Goal: Share content

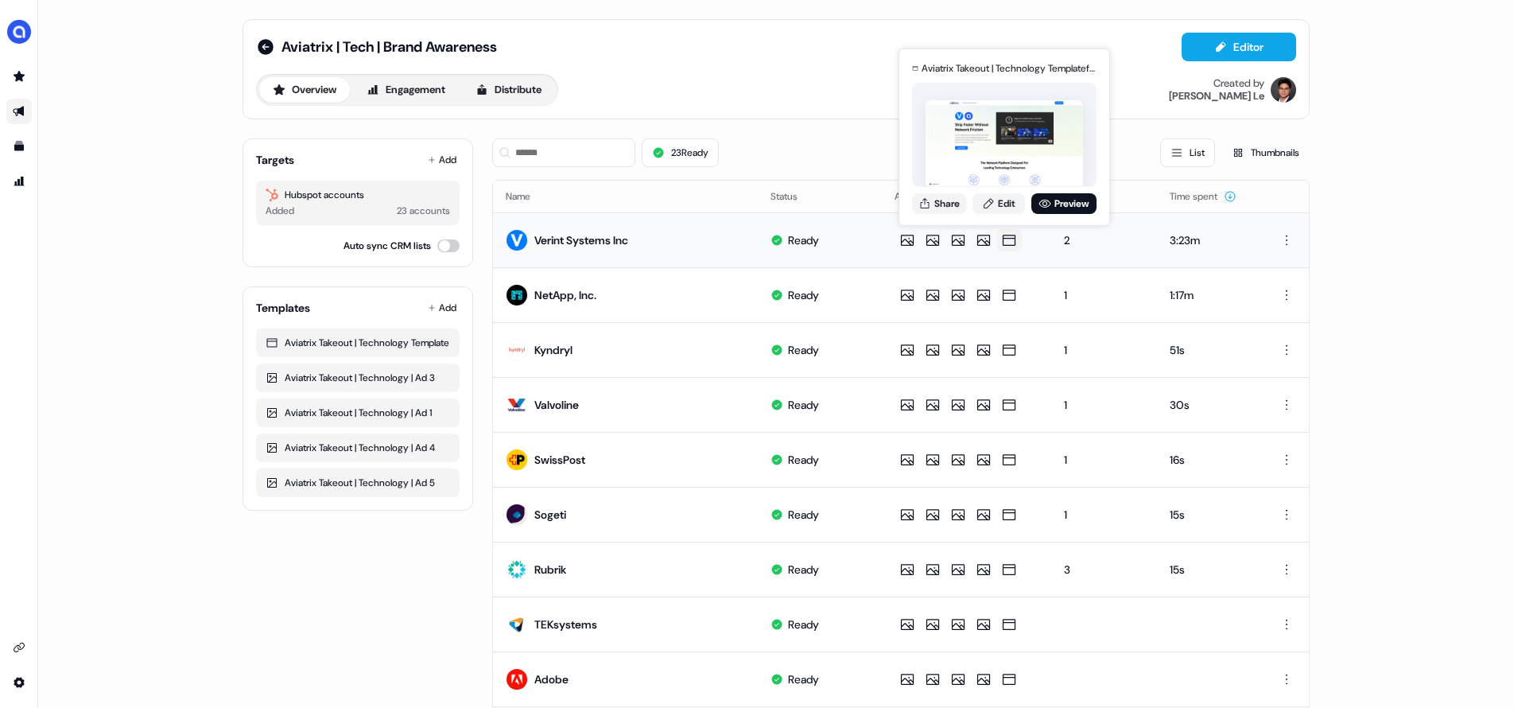
click at [1004, 239] on icon at bounding box center [1008, 240] width 19 height 16
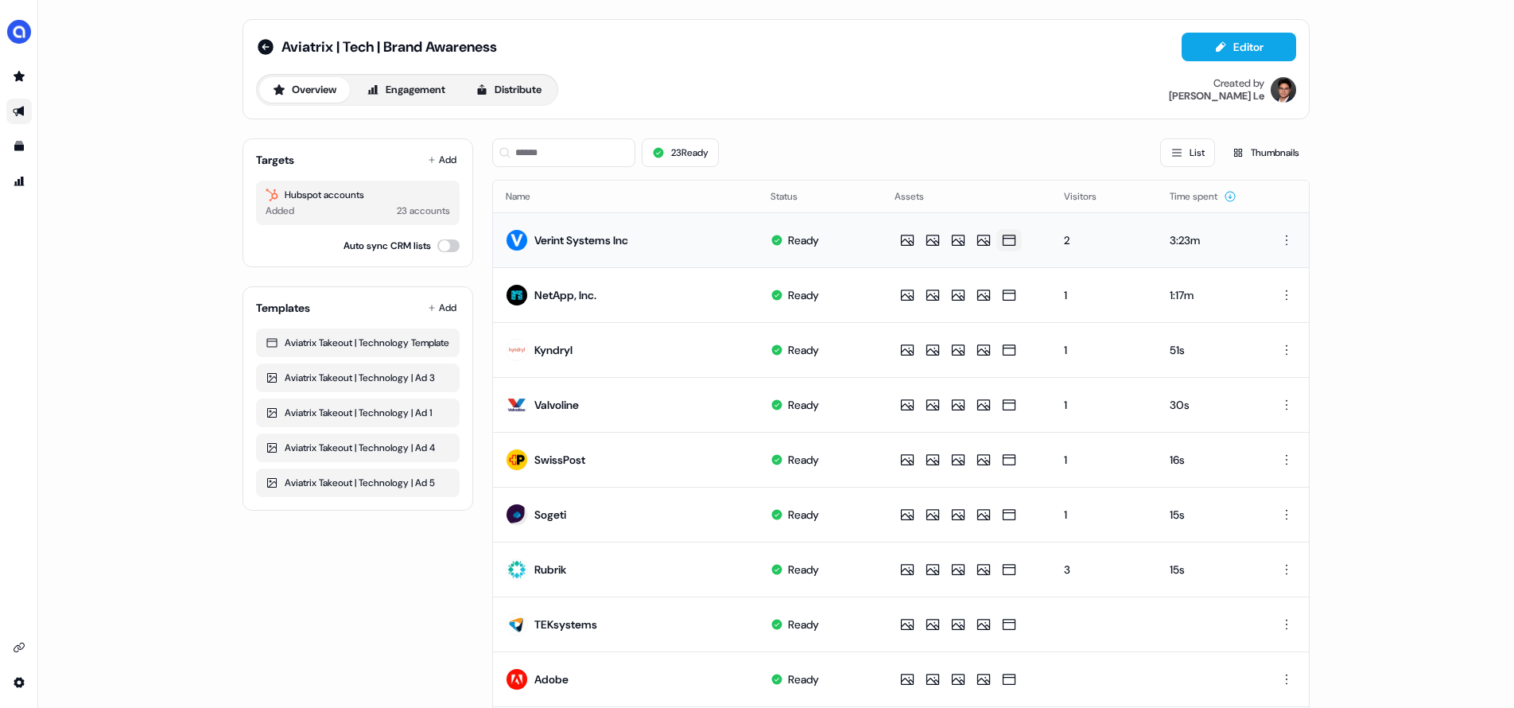
click at [1004, 239] on icon at bounding box center [1008, 240] width 19 height 16
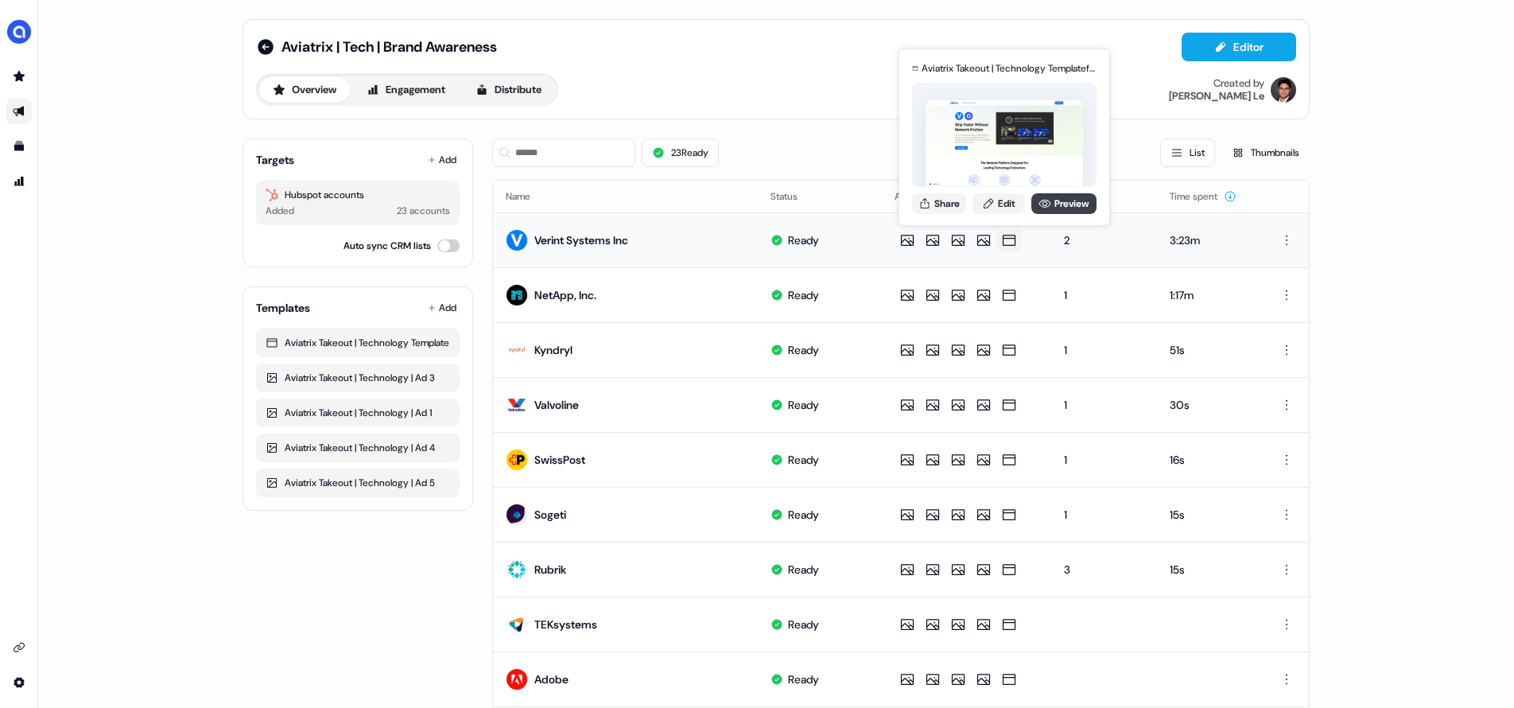
click at [1076, 204] on link "Preview" at bounding box center [1063, 203] width 65 height 21
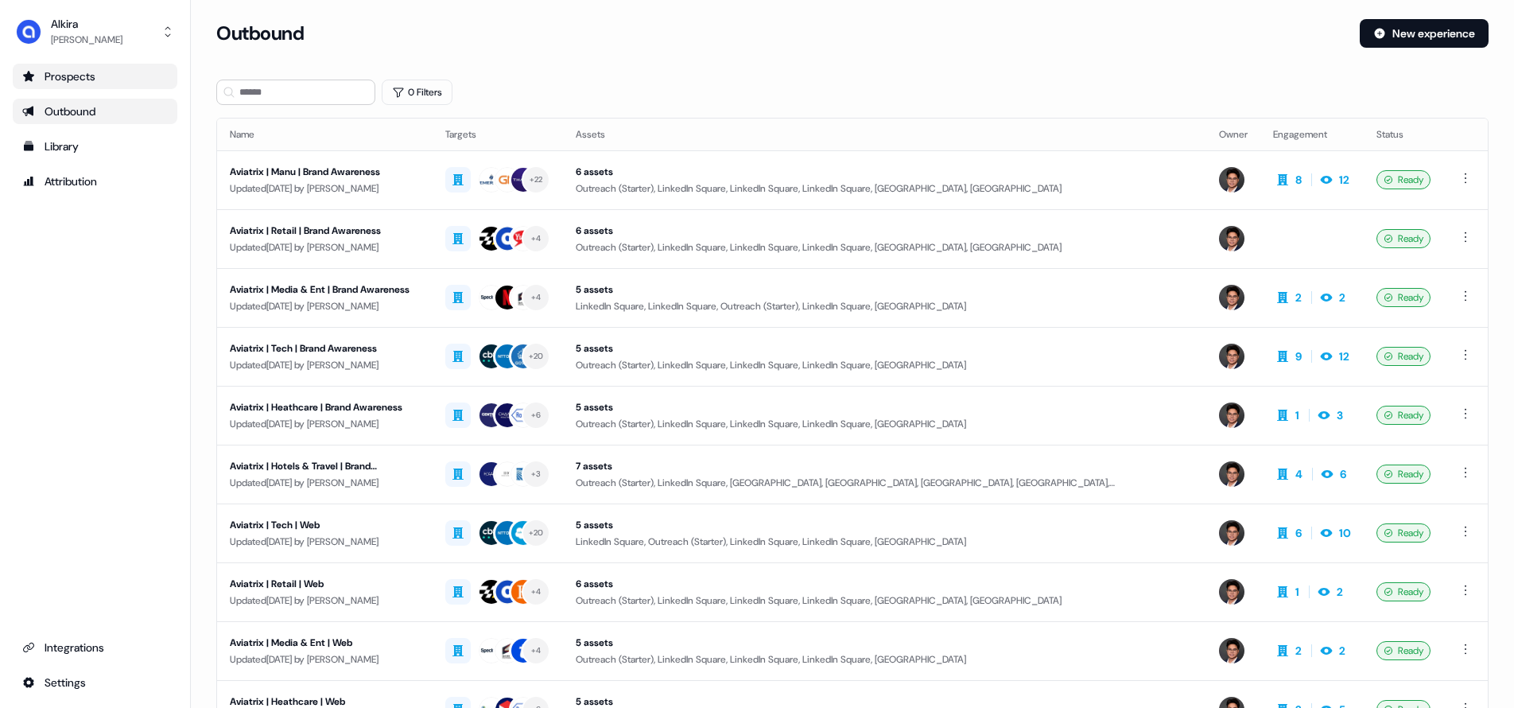
click at [73, 80] on div "Prospects" at bounding box center [94, 76] width 145 height 16
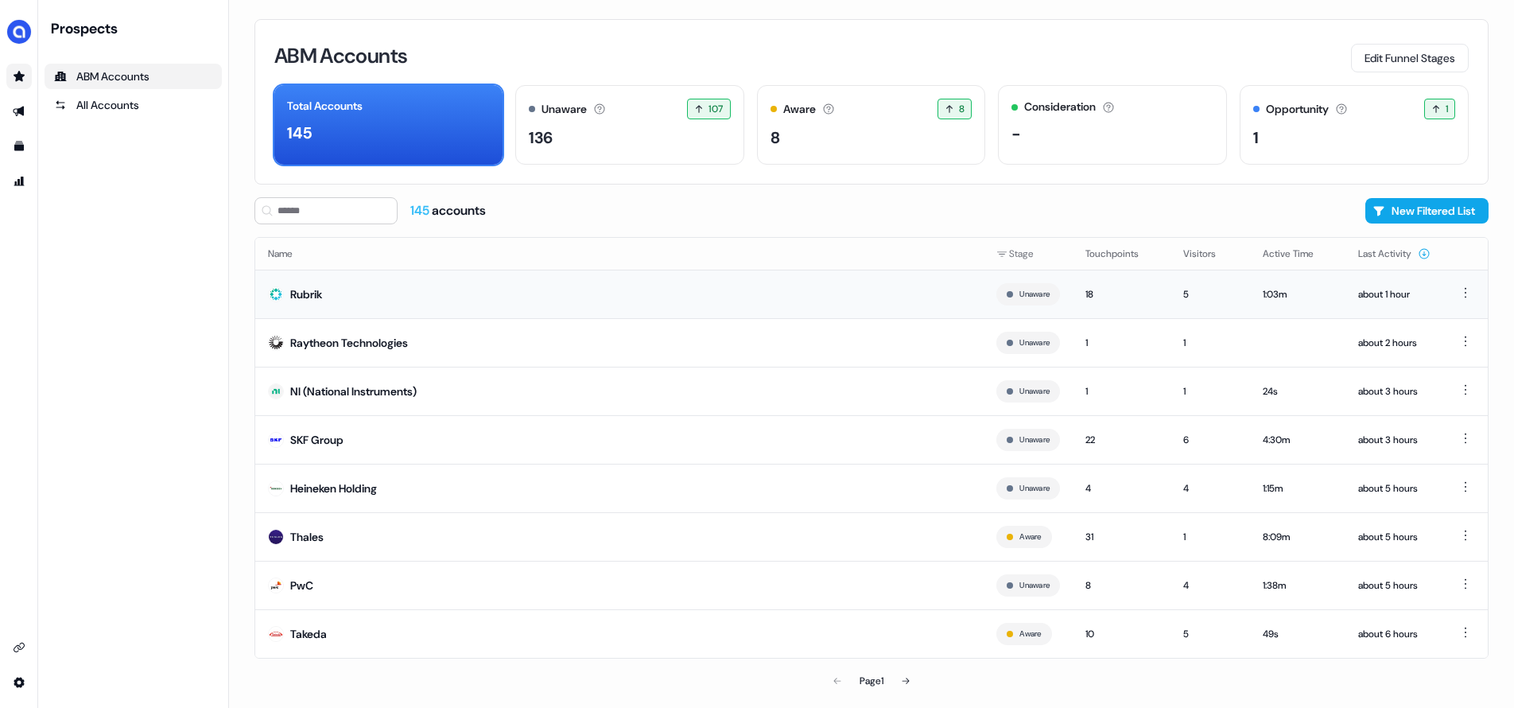
click at [300, 295] on div "Rubrik" at bounding box center [306, 294] width 32 height 16
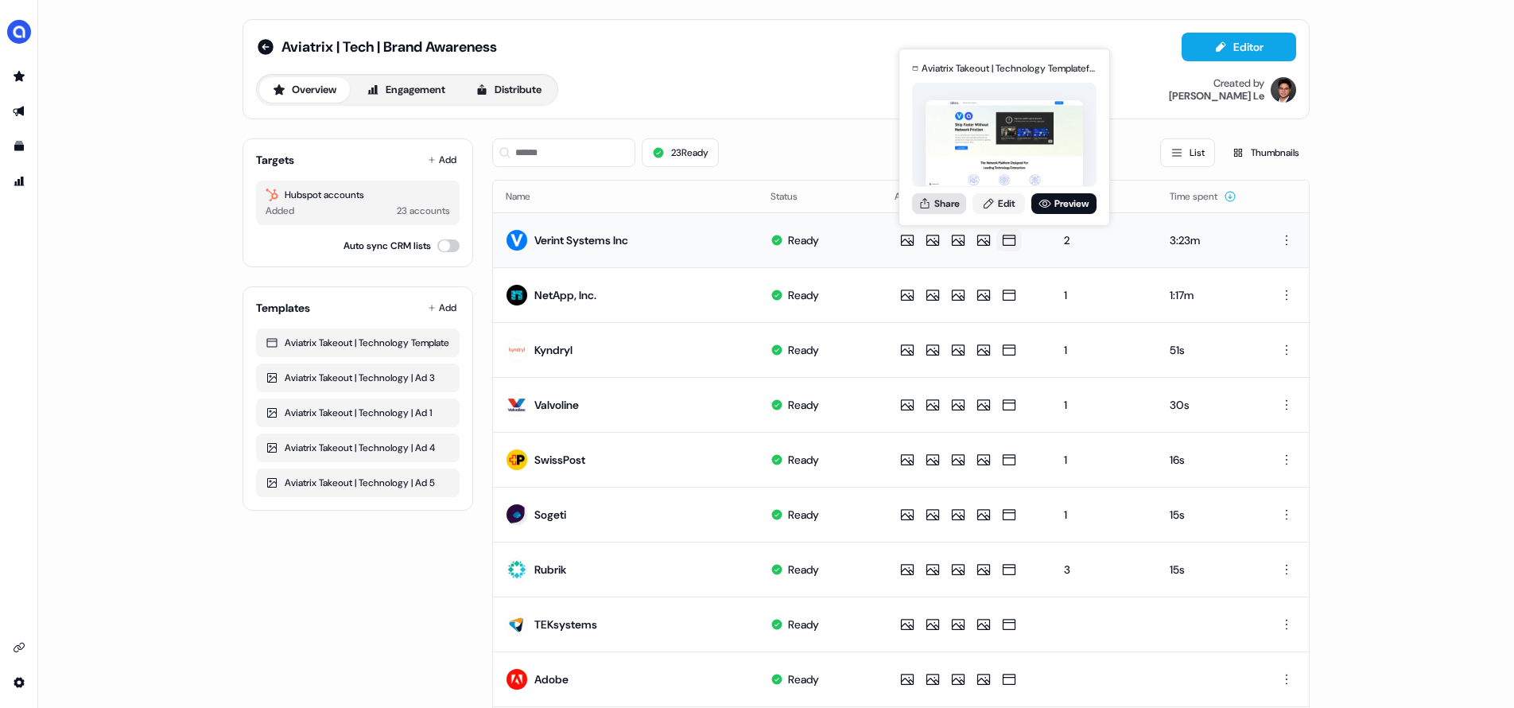
click at [944, 206] on button "Share" at bounding box center [939, 203] width 54 height 21
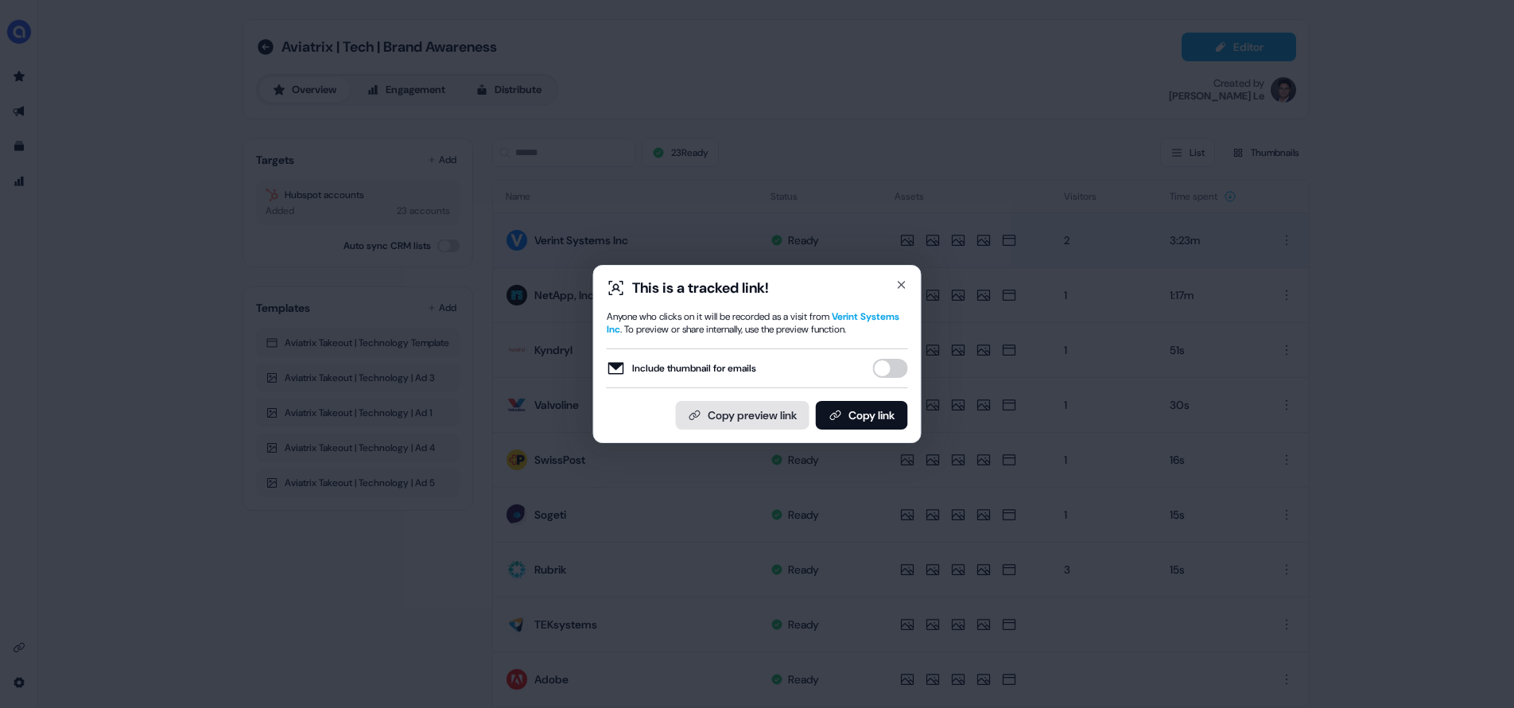
click at [749, 421] on button "Copy preview link" at bounding box center [743, 415] width 134 height 29
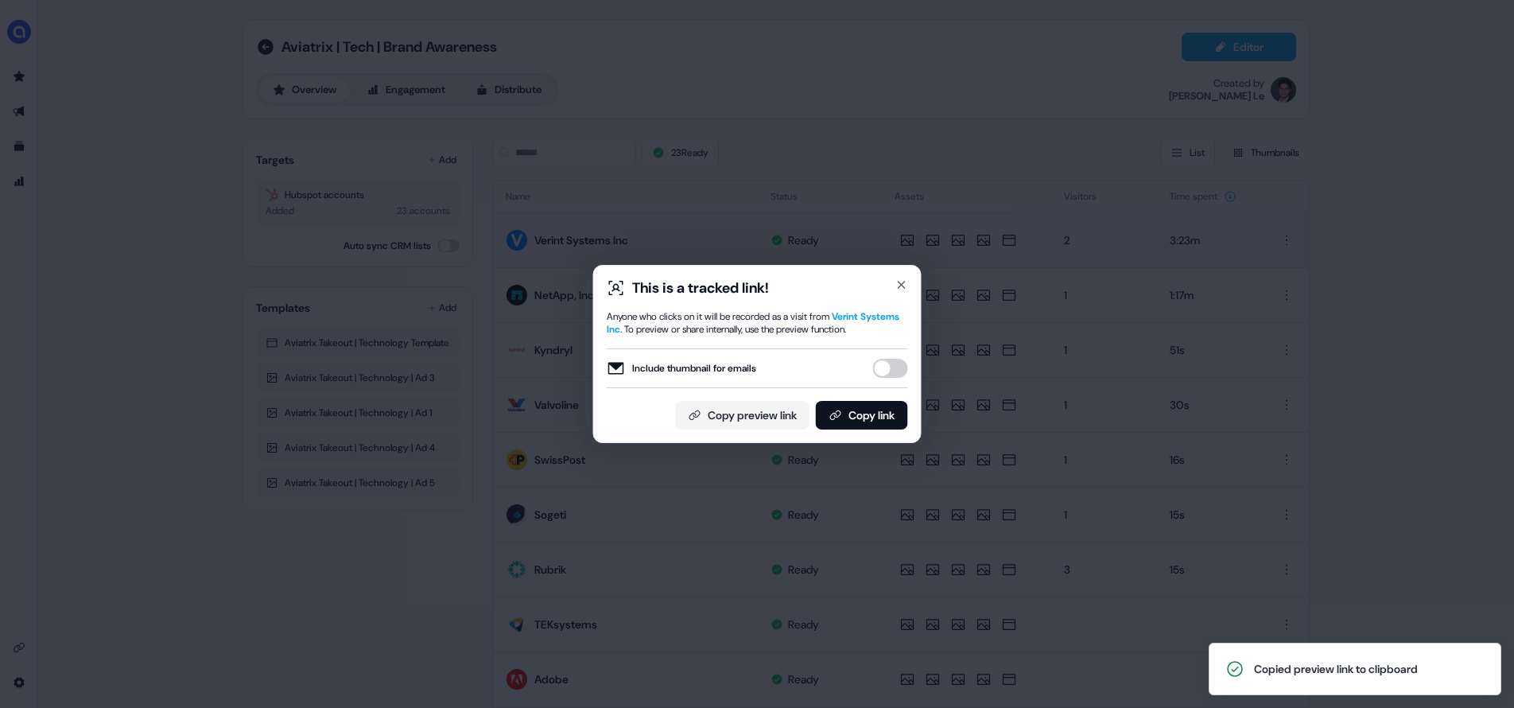
click at [906, 285] on div "This is a tracked link!" at bounding box center [757, 287] width 301 height 19
click at [899, 281] on icon "button" at bounding box center [901, 284] width 6 height 6
